Goal: Task Accomplishment & Management: Manage account settings

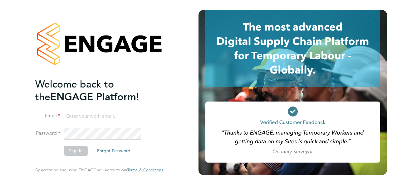
click at [82, 122] on input at bounding box center [102, 116] width 77 height 11
type input "[EMAIL_ADDRESS][DOMAIN_NAME]"
click at [81, 152] on button "Sign In" at bounding box center [76, 151] width 24 height 10
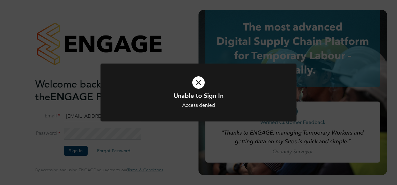
click at [196, 82] on icon at bounding box center [198, 83] width 162 height 24
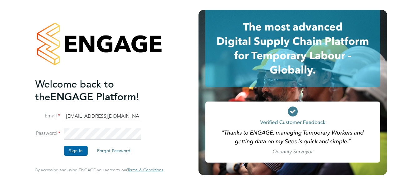
click at [70, 152] on button "Sign In" at bounding box center [76, 151] width 24 height 10
click at [71, 147] on button "Sign In" at bounding box center [76, 151] width 24 height 10
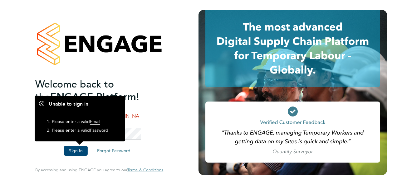
click at [164, 121] on div "Welcome back to the ENGAGE Platform! Email henrybutler1645@gmail.com Password S…" at bounding box center [99, 92] width 153 height 185
click at [134, 118] on input "[EMAIL_ADDRESS][DOMAIN_NAME]" at bounding box center [102, 116] width 77 height 11
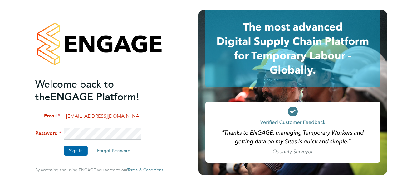
click at [75, 148] on button "Sign In" at bounding box center [76, 151] width 24 height 10
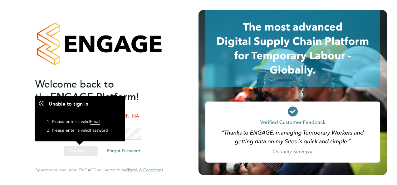
click at [143, 142] on div "Sorry, we are having problems connecting to our services." at bounding box center [99, 92] width 199 height 185
click at [128, 130] on div "Welcome back to the ENGAGE Platform! Email henrybutler1645@gmail.com Password S…" at bounding box center [99, 92] width 199 height 185
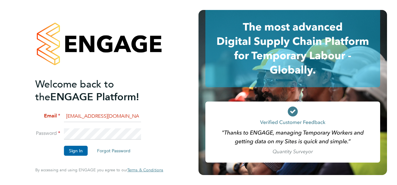
click at [80, 151] on button "Sign In" at bounding box center [76, 151] width 24 height 10
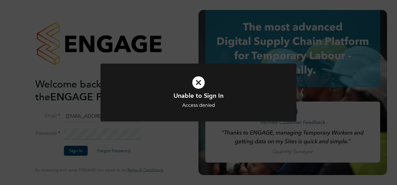
click at [195, 84] on icon at bounding box center [198, 83] width 162 height 24
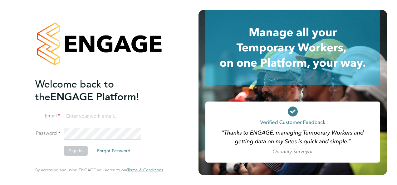
type input "[EMAIL_ADDRESS][DOMAIN_NAME]"
click at [143, 146] on li "Sign In Forgot Password" at bounding box center [96, 154] width 122 height 16
click at [73, 148] on button "Sign In" at bounding box center [76, 151] width 24 height 10
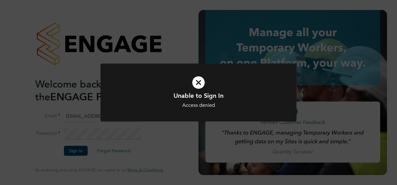
click at [201, 86] on icon at bounding box center [198, 83] width 162 height 24
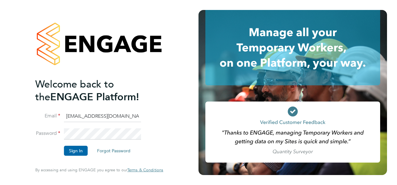
click at [72, 150] on button "Sign In" at bounding box center [76, 151] width 24 height 10
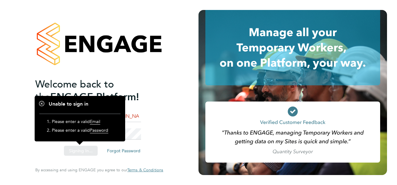
click at [155, 133] on div "Sorry, we are having problems connecting to our services." at bounding box center [99, 92] width 199 height 185
click at [149, 126] on li "Email [EMAIL_ADDRESS][DOMAIN_NAME]" at bounding box center [96, 119] width 122 height 17
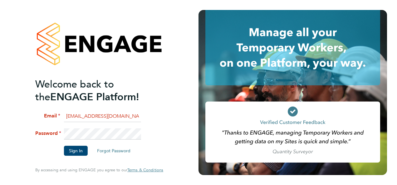
click at [131, 119] on input "[EMAIL_ADDRESS][DOMAIN_NAME]" at bounding box center [102, 116] width 77 height 11
click at [78, 153] on button "Sign In" at bounding box center [76, 151] width 24 height 10
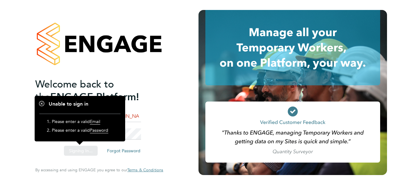
click at [164, 132] on div "Sorry, we are having problems connecting to our services." at bounding box center [99, 92] width 199 height 185
click at [143, 131] on div "Sorry, we are having problems connecting to our services." at bounding box center [99, 92] width 199 height 185
click at [151, 134] on li "Password" at bounding box center [96, 137] width 122 height 17
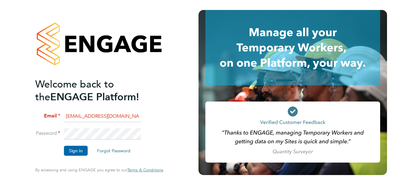
click at [79, 153] on button "Sign In" at bounding box center [76, 151] width 24 height 10
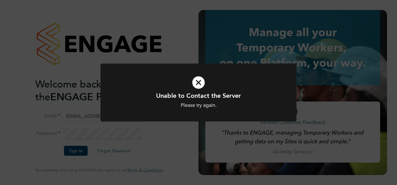
click at [199, 86] on icon at bounding box center [198, 83] width 162 height 24
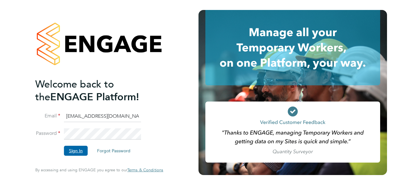
click at [76, 148] on button "Sign In" at bounding box center [76, 151] width 24 height 10
